Goal: Task Accomplishment & Management: Manage account settings

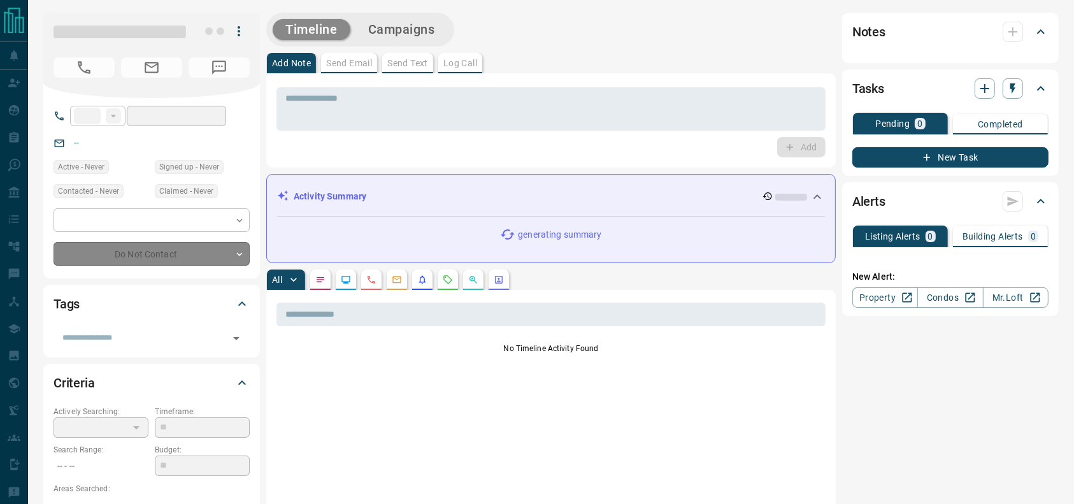
type input "**"
type input "**********"
type input "**"
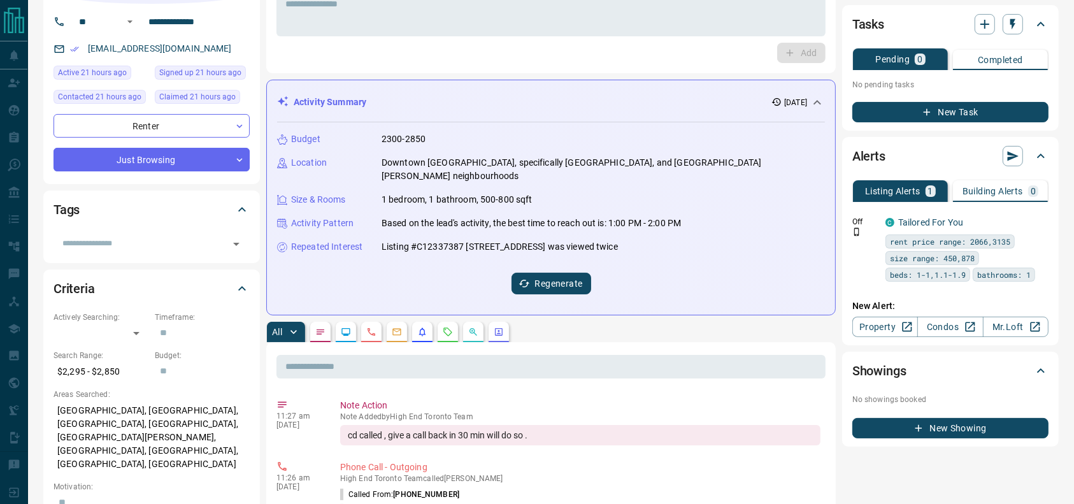
scroll to position [98, 0]
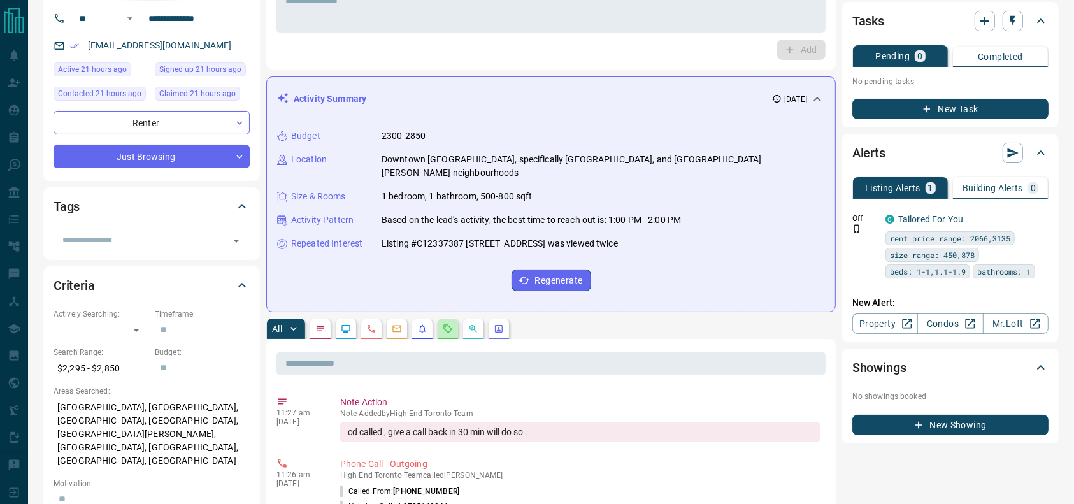
click at [454, 319] on button "button" at bounding box center [448, 329] width 20 height 20
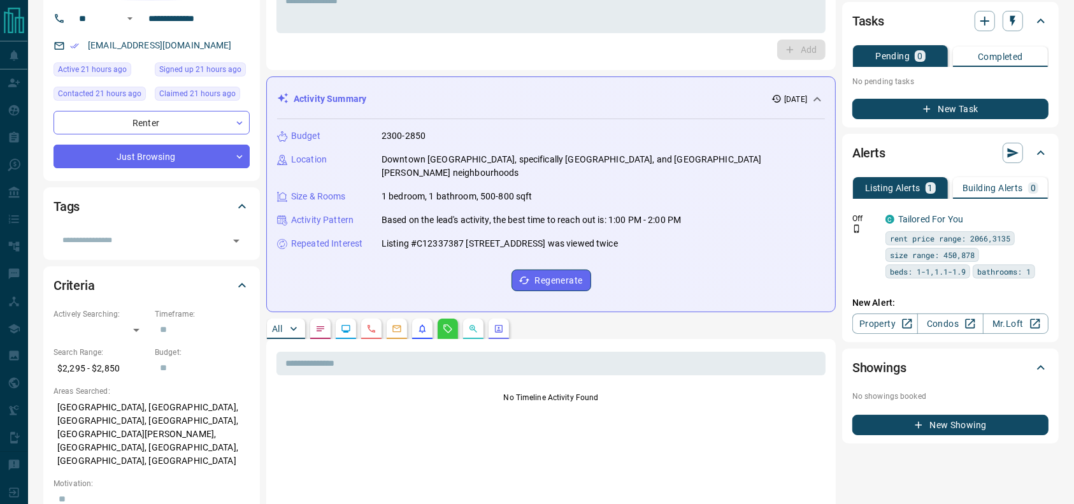
click at [349, 319] on button "button" at bounding box center [346, 329] width 20 height 20
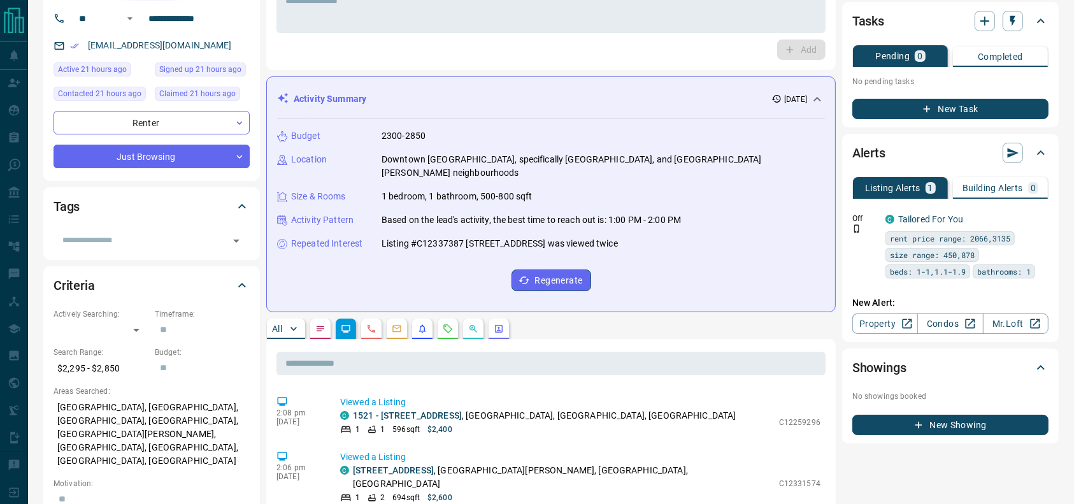
scroll to position [0, 0]
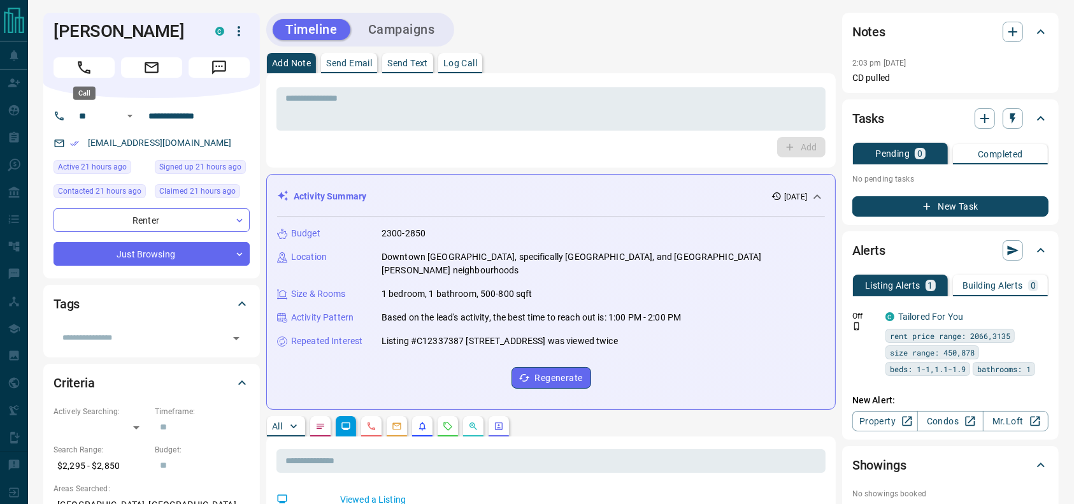
click at [88, 57] on button "Call" at bounding box center [84, 67] width 61 height 20
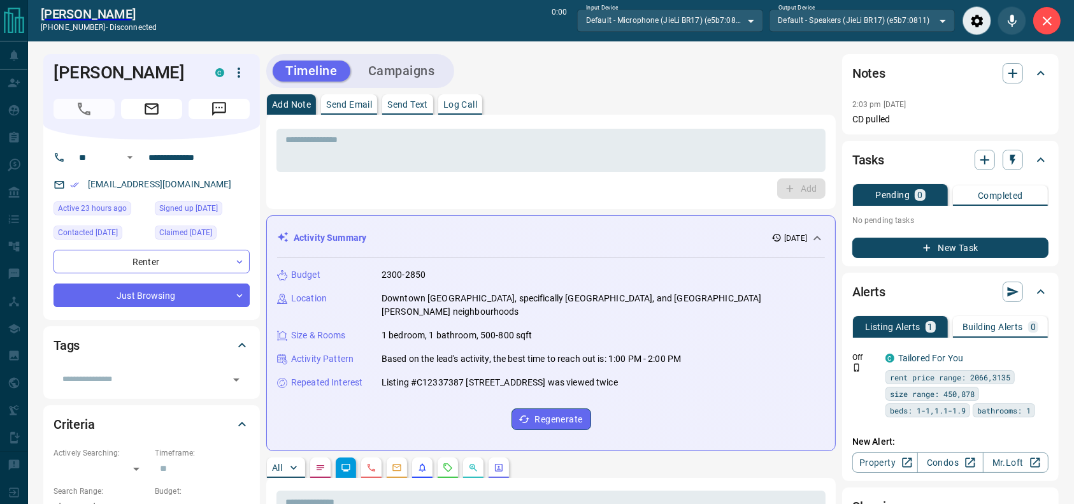
click at [1055, 23] on button "Close" at bounding box center [1047, 20] width 29 height 29
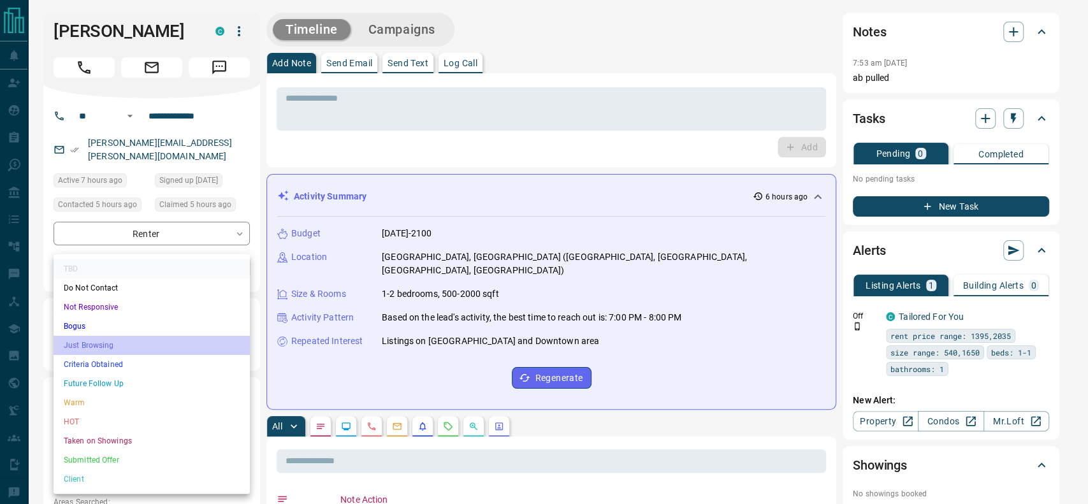
click at [72, 352] on li "Just Browsing" at bounding box center [152, 345] width 196 height 19
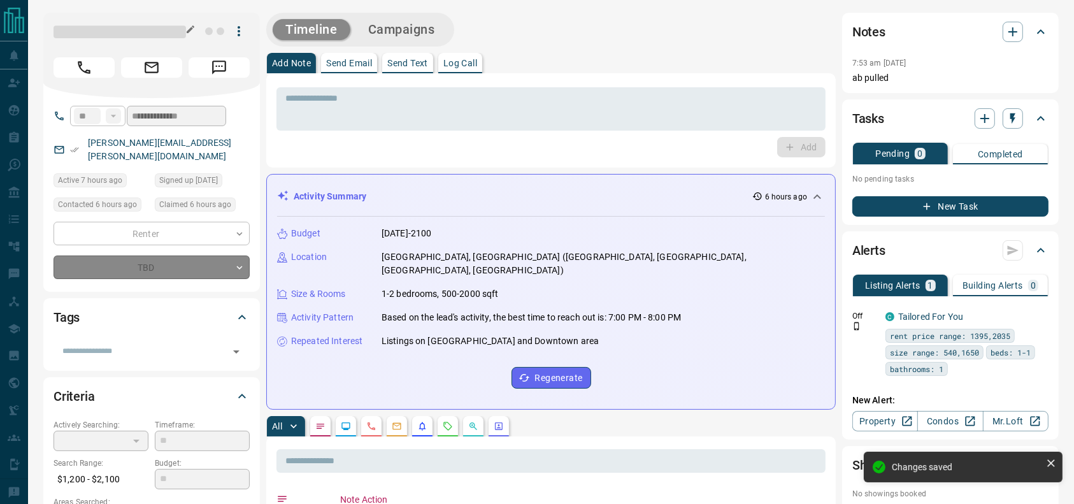
type input "*"
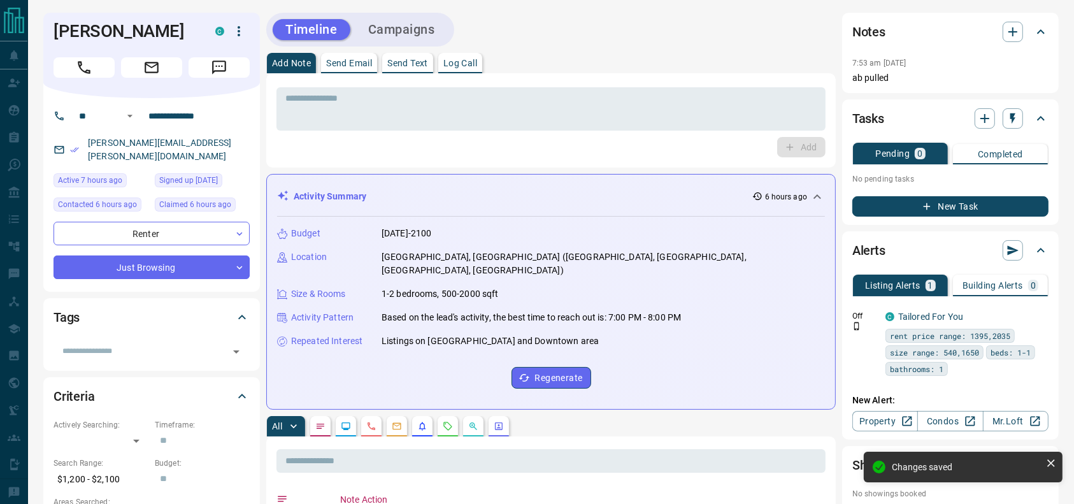
click at [99, 61] on button "Call" at bounding box center [84, 67] width 61 height 20
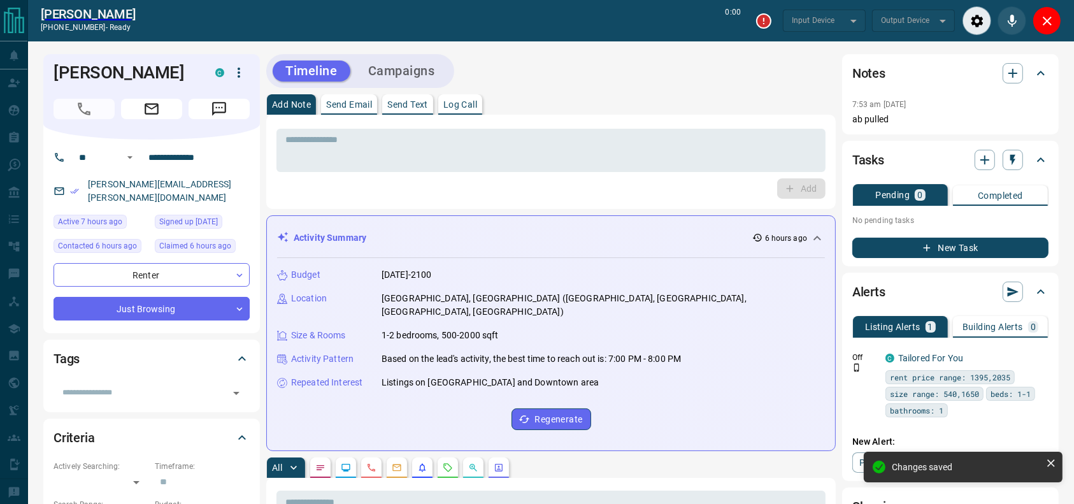
type input "*******"
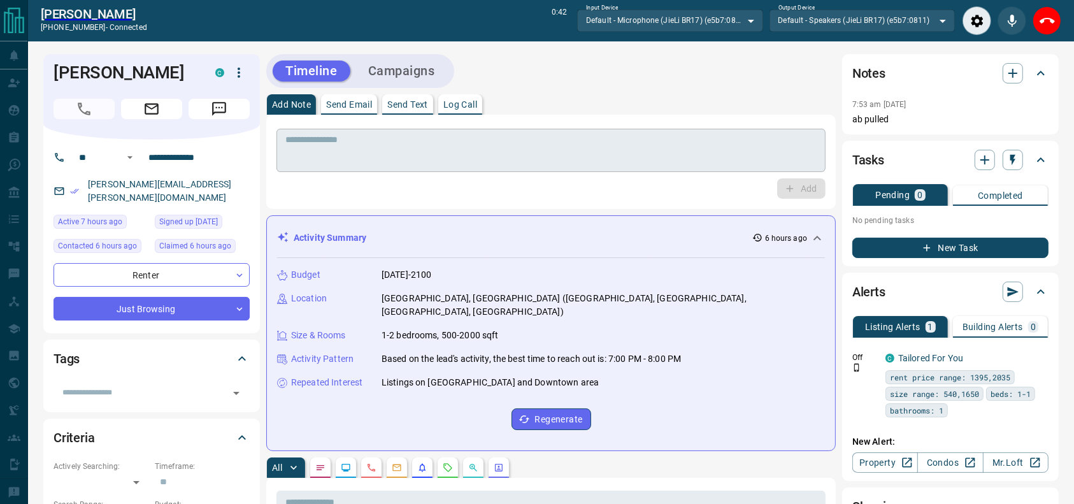
click at [336, 161] on textarea at bounding box center [551, 150] width 531 height 33
click at [633, 100] on div "Add Note Send Email Send Text Log Call" at bounding box center [551, 104] width 570 height 20
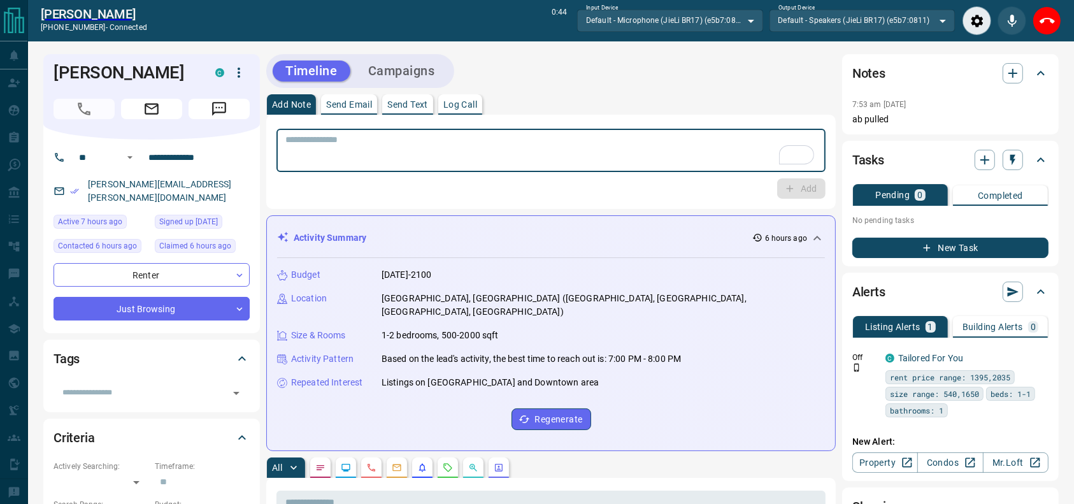
click at [550, 136] on textarea "To enrich screen reader interactions, please activate Accessibility in Grammarl…" at bounding box center [551, 150] width 531 height 33
click at [622, 104] on div "Add Note Send Email Send Text Log Call" at bounding box center [551, 104] width 570 height 20
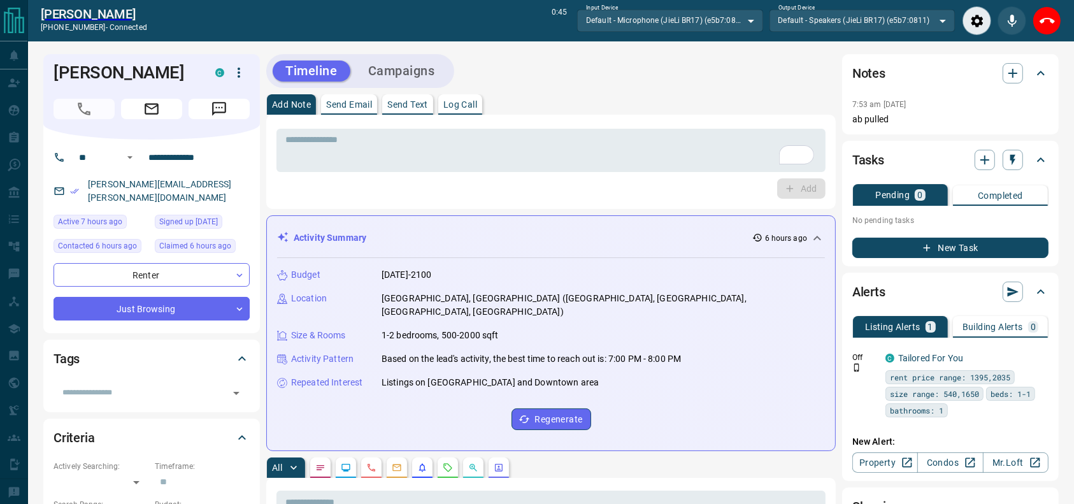
click at [593, 126] on div "* ​ Add" at bounding box center [551, 162] width 570 height 94
click at [588, 131] on div "* ​" at bounding box center [551, 150] width 549 height 43
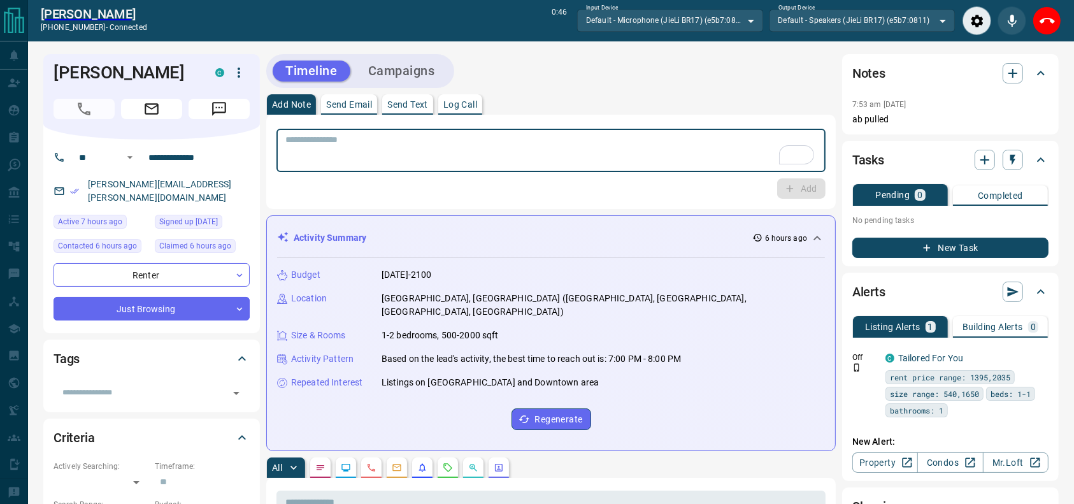
click at [617, 155] on textarea "To enrich screen reader interactions, please activate Accessibility in Grammarl…" at bounding box center [551, 150] width 531 height 33
type textarea "*"
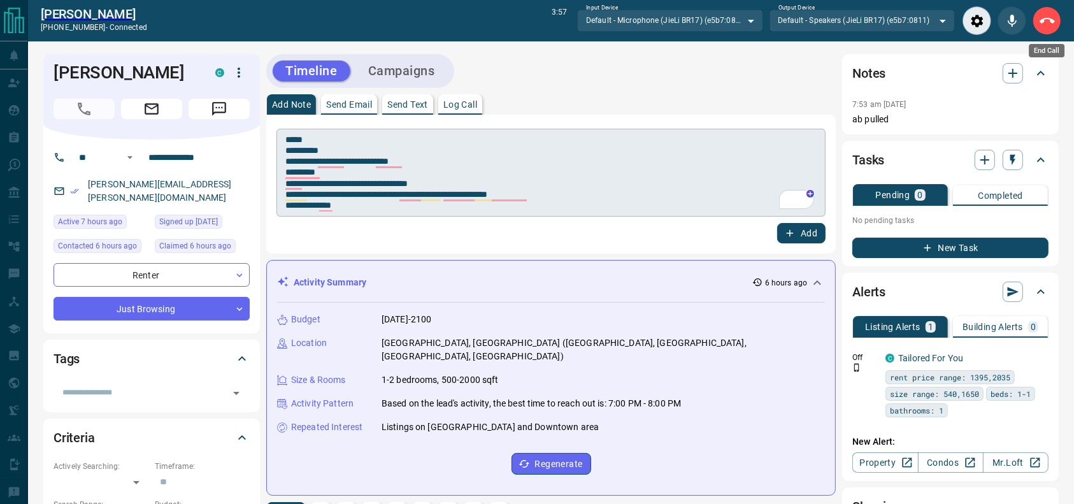
drag, startPoint x: 1052, startPoint y: 23, endPoint x: 767, endPoint y: 138, distance: 307.1
click at [1053, 23] on icon "End Call" at bounding box center [1047, 21] width 15 height 6
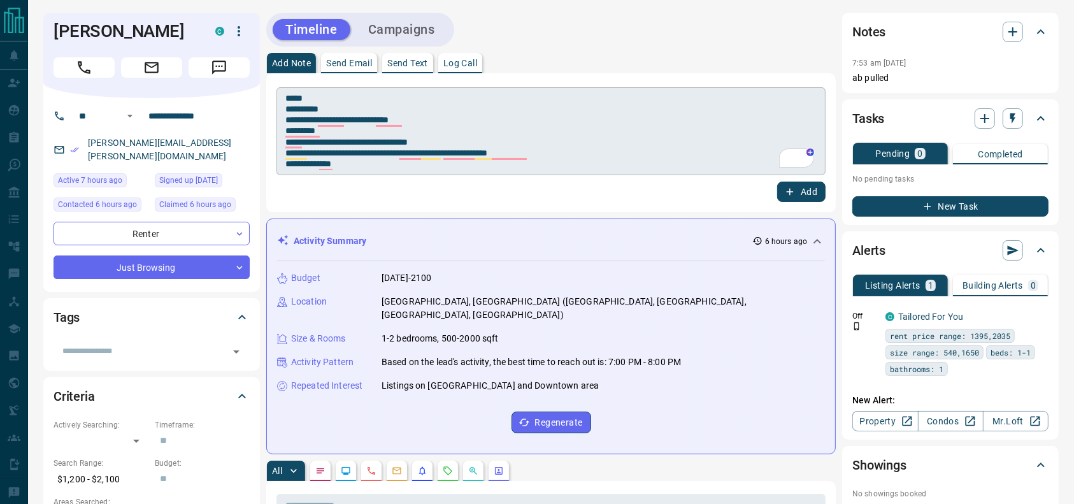
click at [631, 160] on textarea "**********" at bounding box center [551, 131] width 531 height 77
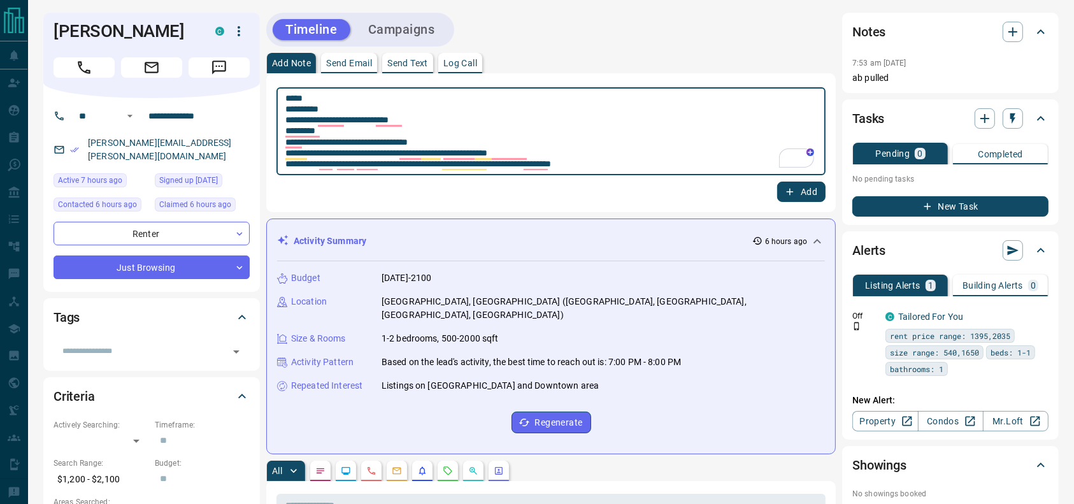
type textarea "**********"
click at [813, 191] on button "Add" at bounding box center [801, 192] width 48 height 20
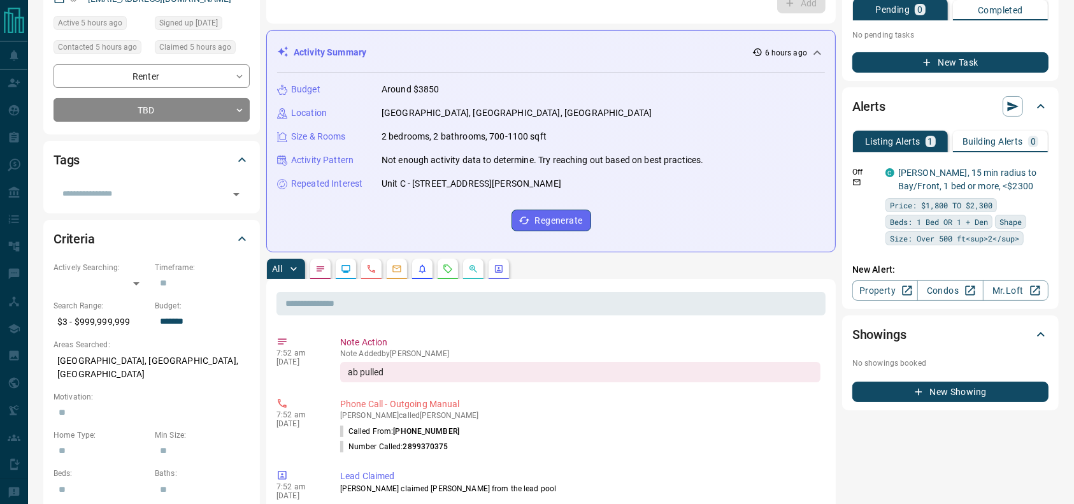
scroll to position [145, 0]
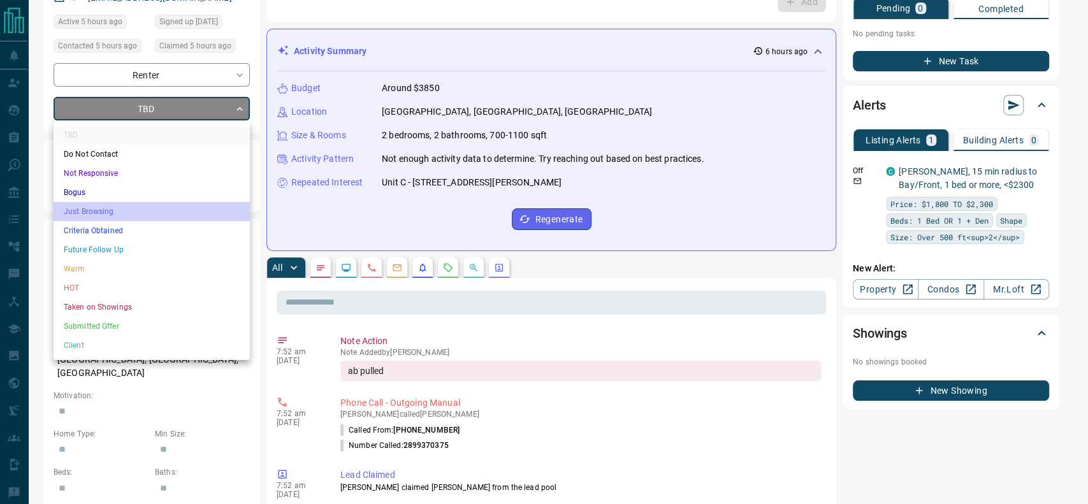
click at [132, 218] on li "Just Browsing" at bounding box center [152, 211] width 196 height 19
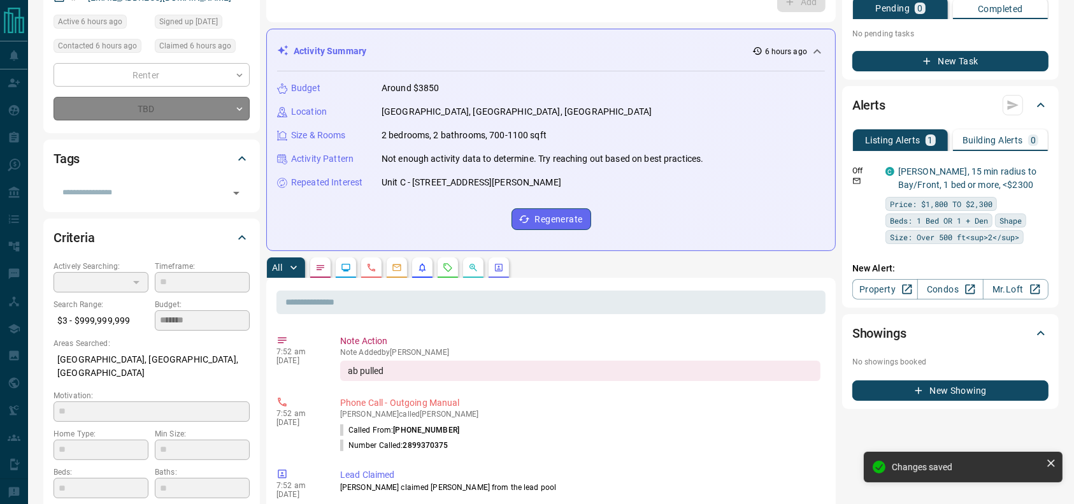
scroll to position [35, 0]
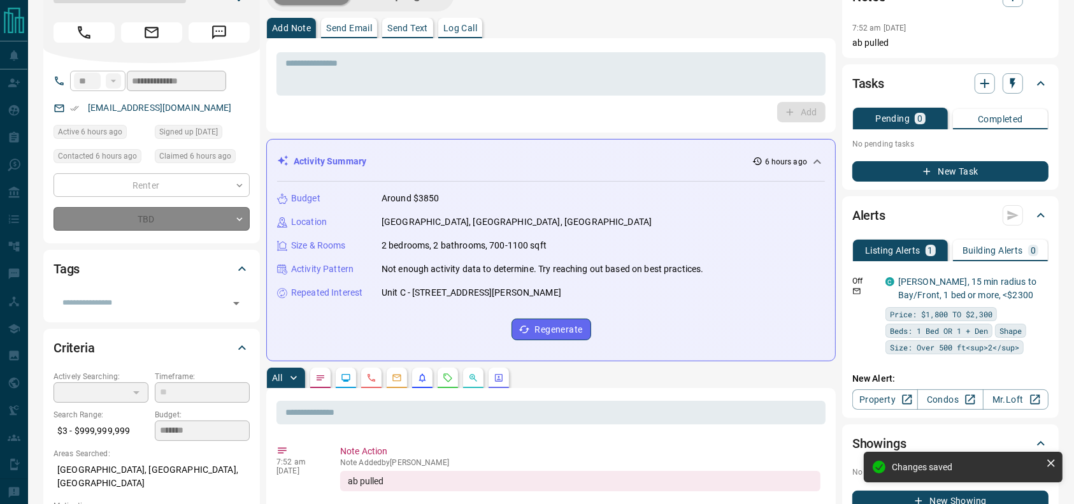
type input "*"
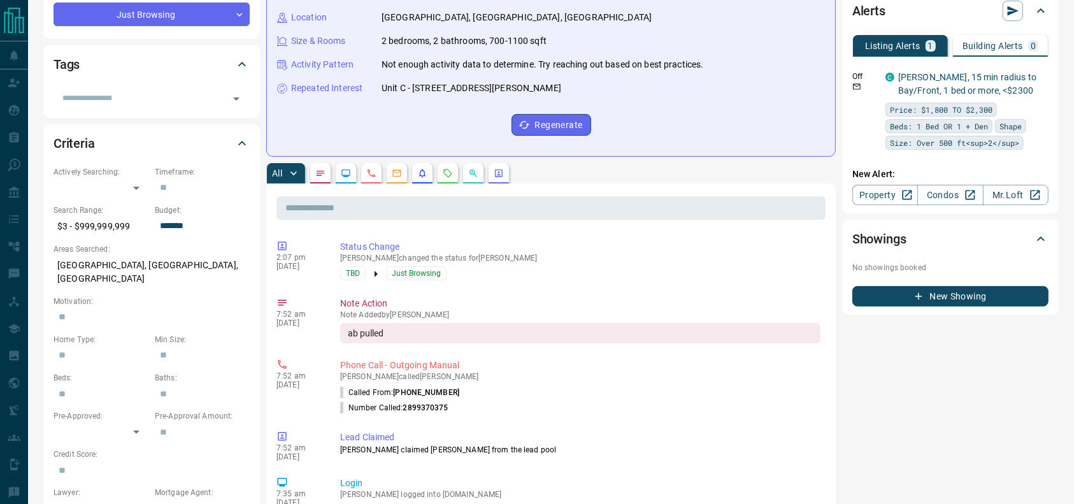
scroll to position [0, 0]
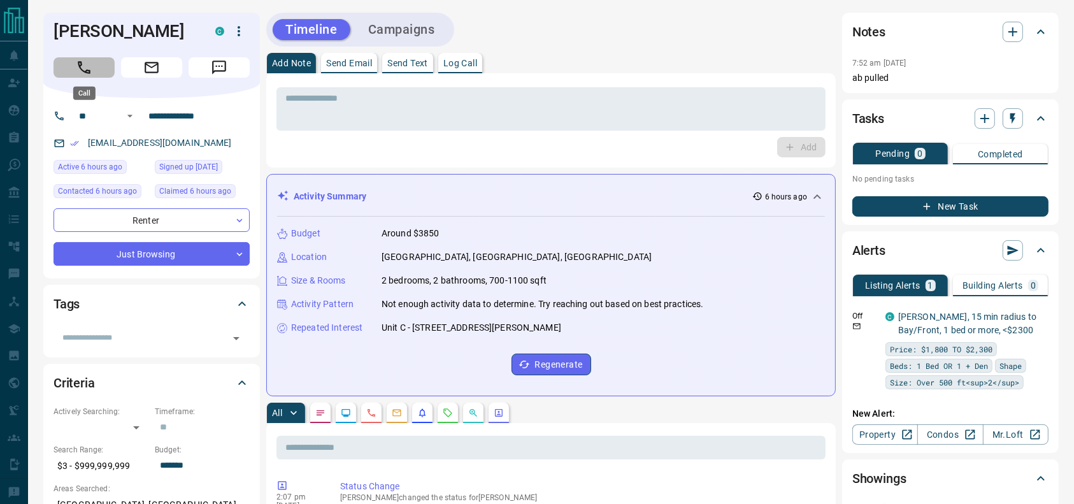
click at [90, 71] on icon "Call" at bounding box center [84, 67] width 13 height 13
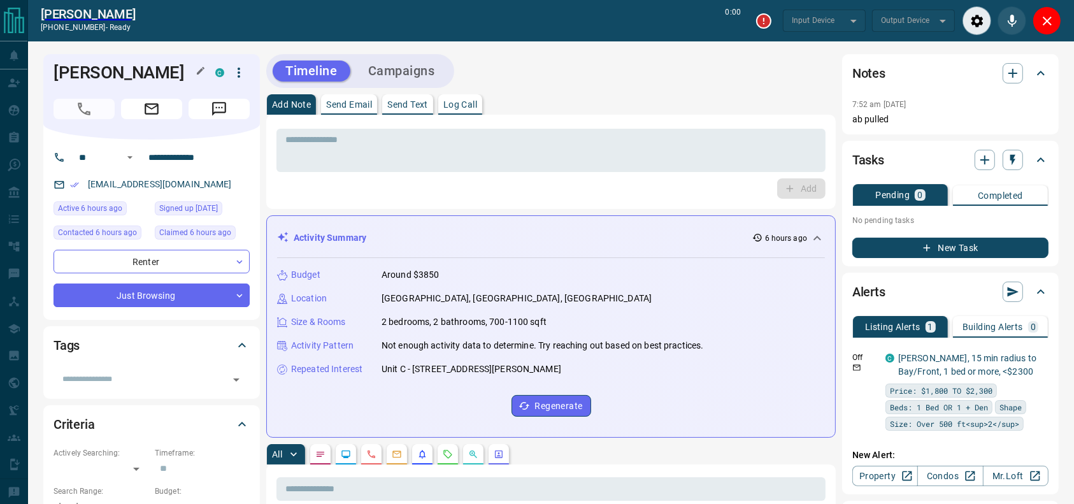
type input "*******"
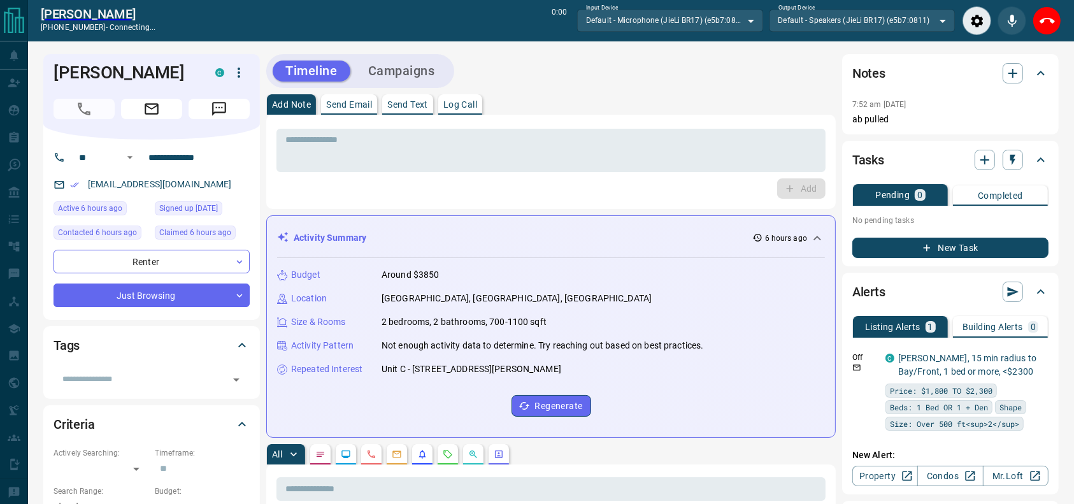
click at [607, 87] on div "Timeline Campaigns" at bounding box center [551, 71] width 570 height 34
click at [596, 101] on div "Add Note Send Email Send Text Log Call" at bounding box center [551, 104] width 570 height 20
click at [596, 102] on div "Add Note Send Email Send Text Log Call" at bounding box center [551, 104] width 570 height 20
click at [577, 83] on div "Timeline Campaigns" at bounding box center [551, 71] width 570 height 34
click at [594, 82] on div "Timeline Campaigns" at bounding box center [551, 71] width 570 height 34
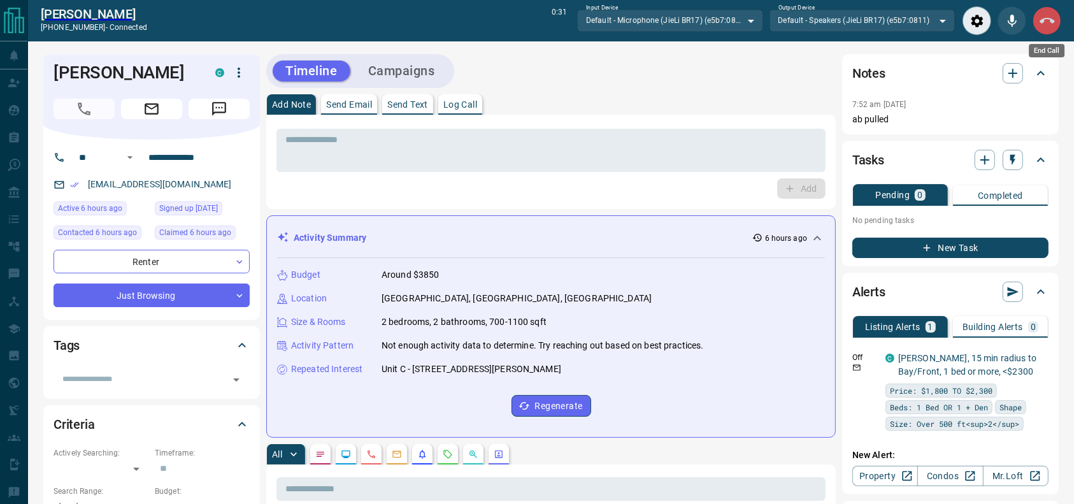
click at [1043, 9] on button "End Call" at bounding box center [1047, 20] width 29 height 29
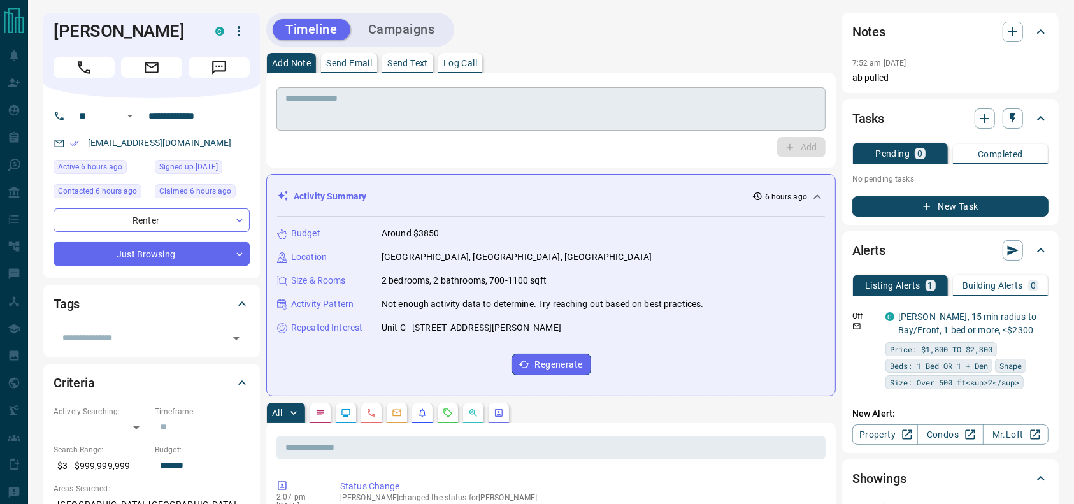
click at [633, 105] on textarea at bounding box center [551, 109] width 531 height 33
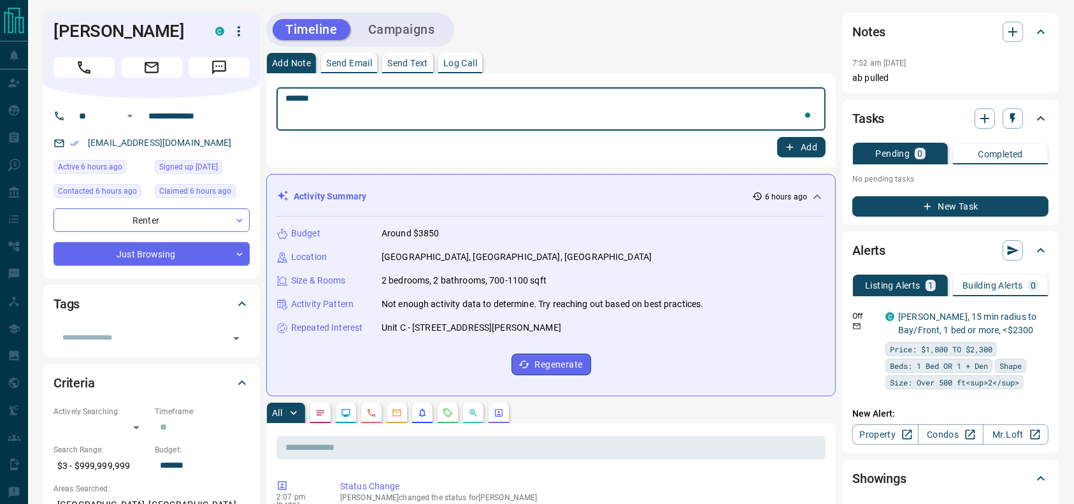
type textarea "********"
